Goal: Task Accomplishment & Management: Manage account settings

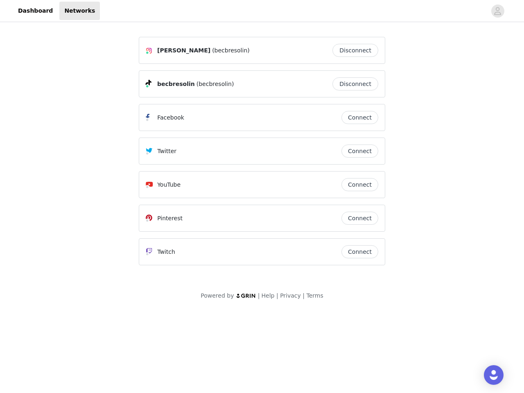
click at [262, 155] on div "Twitter" at bounding box center [244, 151] width 196 height 10
click at [262, 11] on div at bounding box center [293, 11] width 386 height 18
click at [497, 11] on icon "avatar" at bounding box center [497, 10] width 8 height 13
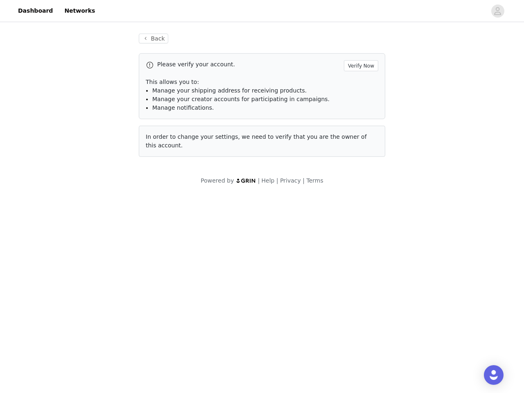
click at [357, 50] on div "Back Please verify your account. Verify Now This allows you to: Manage your shi…" at bounding box center [262, 95] width 266 height 143
click at [357, 84] on p "This allows you to:" at bounding box center [262, 82] width 232 height 9
click at [360, 117] on div "Please verify your account. Verify Now This allows you to: Manage your shipping…" at bounding box center [262, 86] width 246 height 66
click at [360, 151] on div "Back Please verify your account. Verify Now This allows you to: Manage your shi…" at bounding box center [262, 95] width 266 height 143
click at [360, 184] on div "Powered by | Help | Privacy | Terms" at bounding box center [262, 185] width 524 height 18
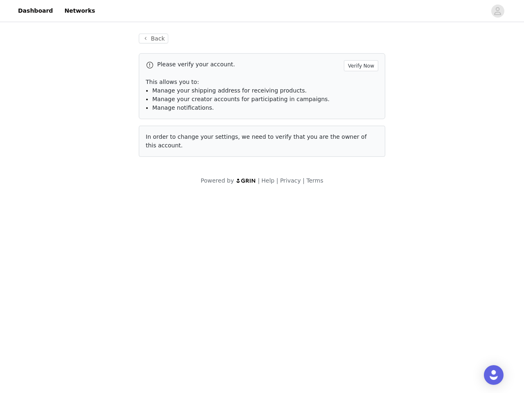
click at [360, 218] on body "Dashboard Networks Back Please verify your account. Verify Now This allows you …" at bounding box center [262, 196] width 524 height 393
click at [360, 252] on body "Dashboard Networks Back Please verify your account. Verify Now This allows you …" at bounding box center [262, 196] width 524 height 393
